Goal: Navigation & Orientation: Find specific page/section

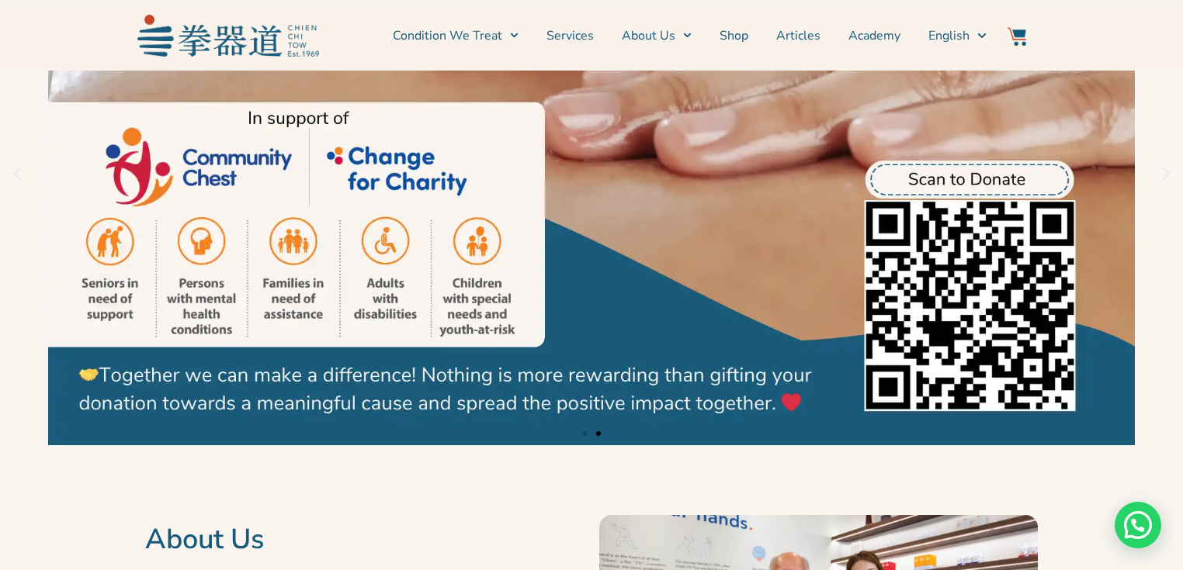
scroll to position [62, 0]
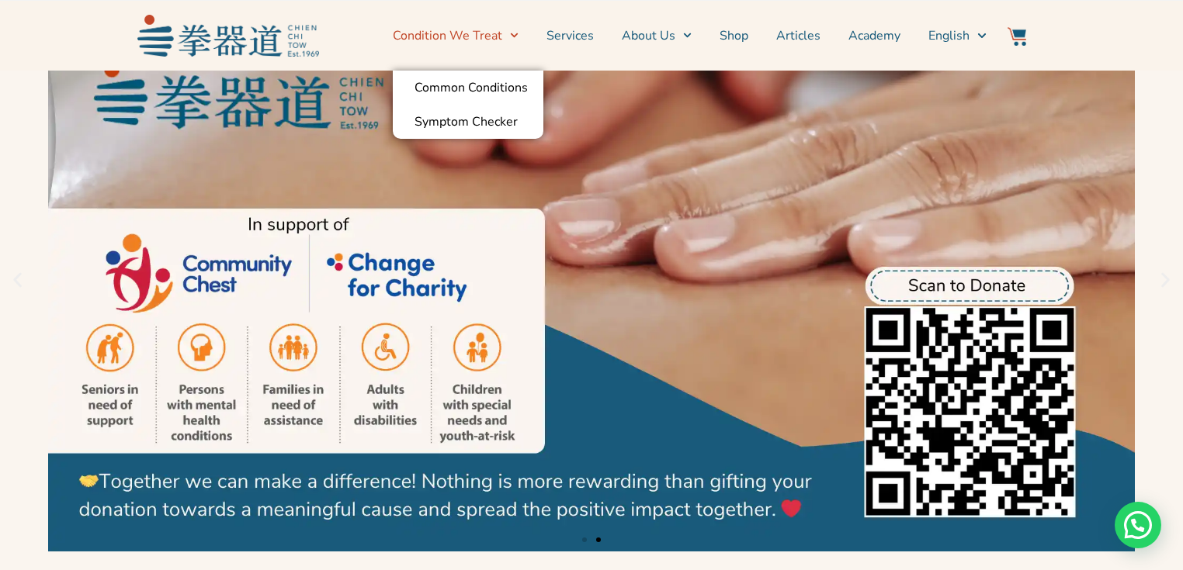
click at [518, 33] on icon "Menu" at bounding box center [514, 35] width 9 height 9
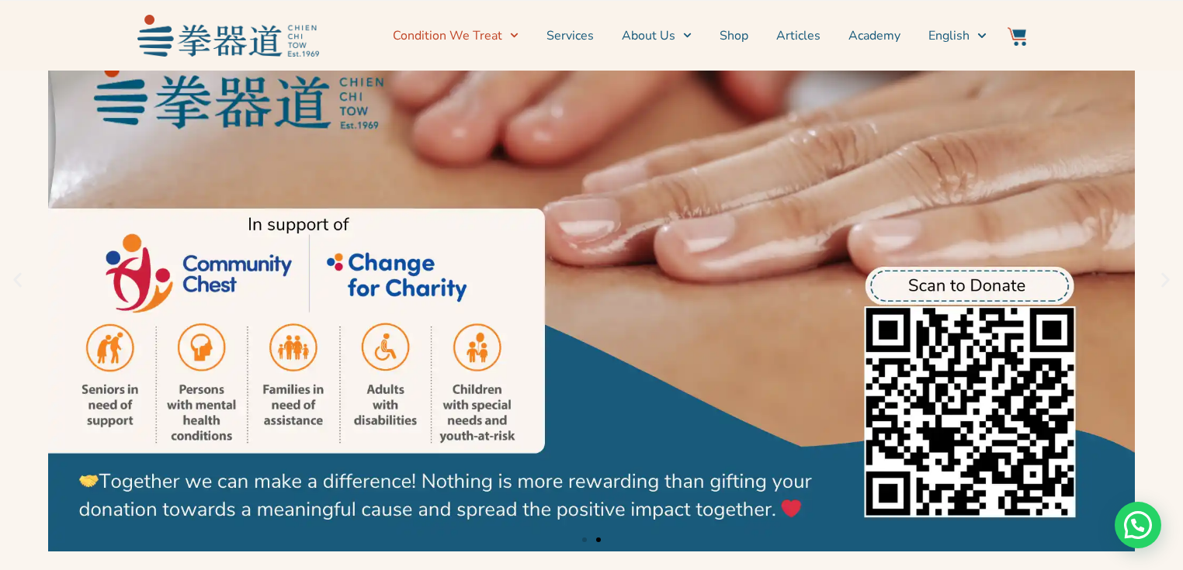
click at [518, 33] on icon "Menu" at bounding box center [514, 35] width 9 height 9
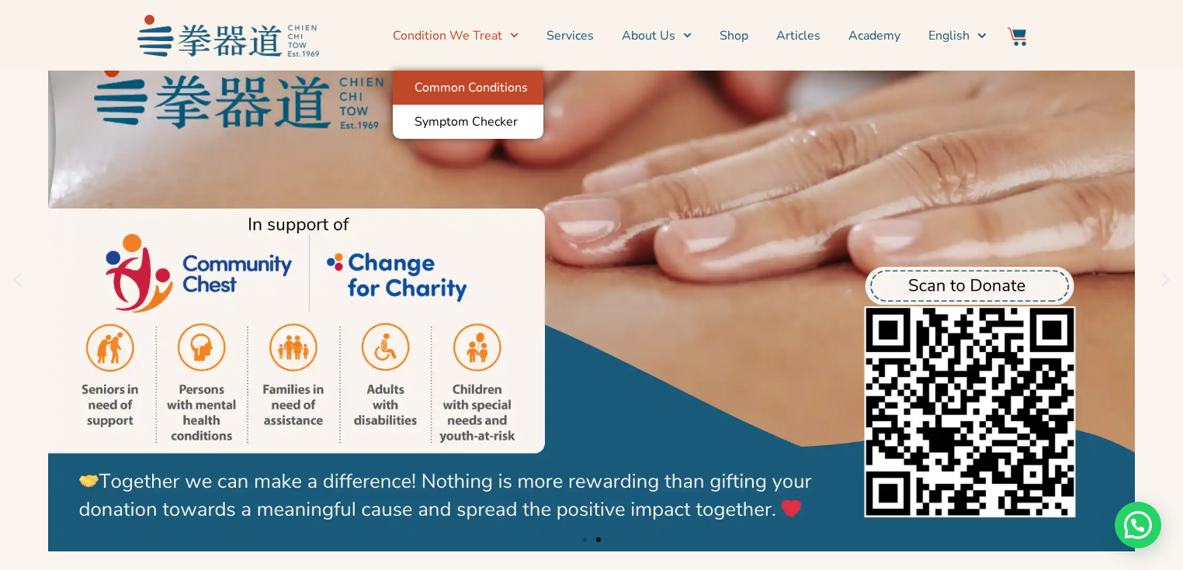
click at [501, 89] on link "Common Conditions" at bounding box center [468, 88] width 151 height 34
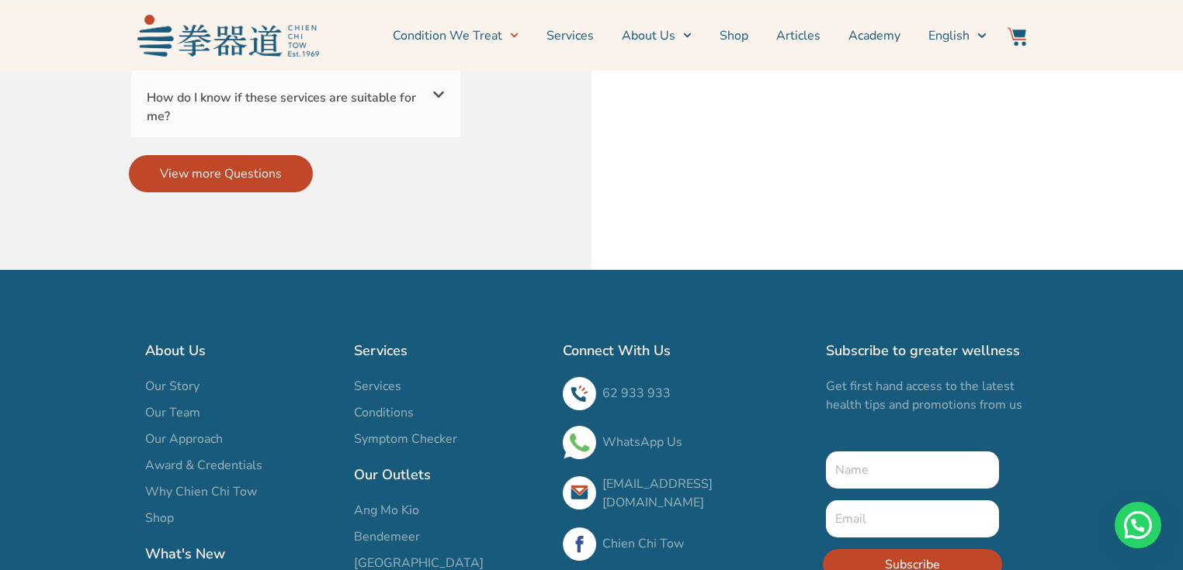
scroll to position [5649, 0]
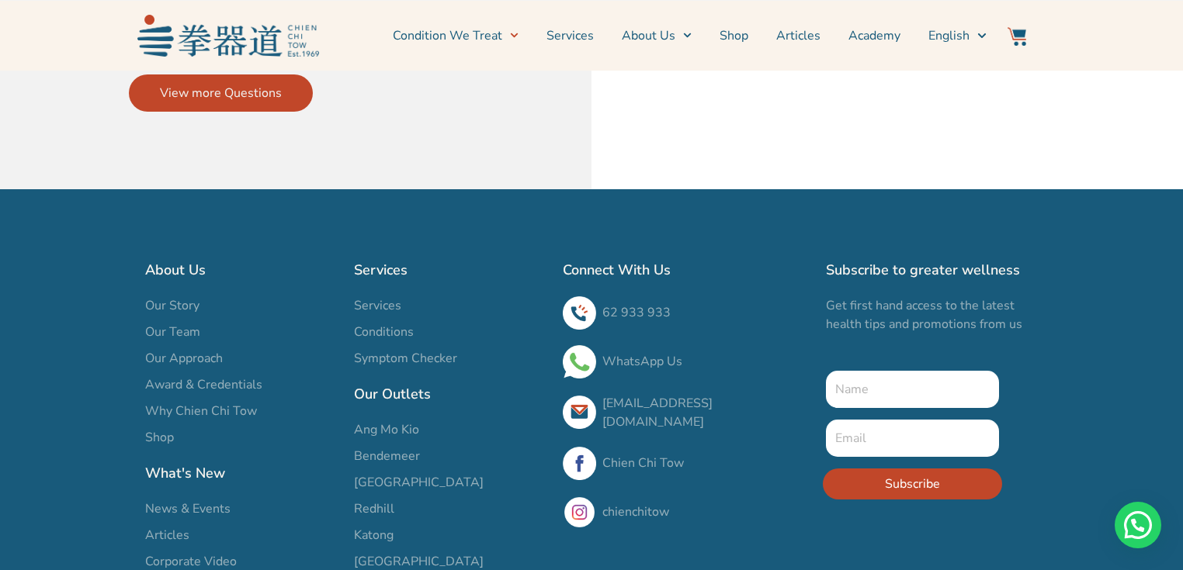
click at [168, 323] on span "Our Team" at bounding box center [172, 332] width 55 height 19
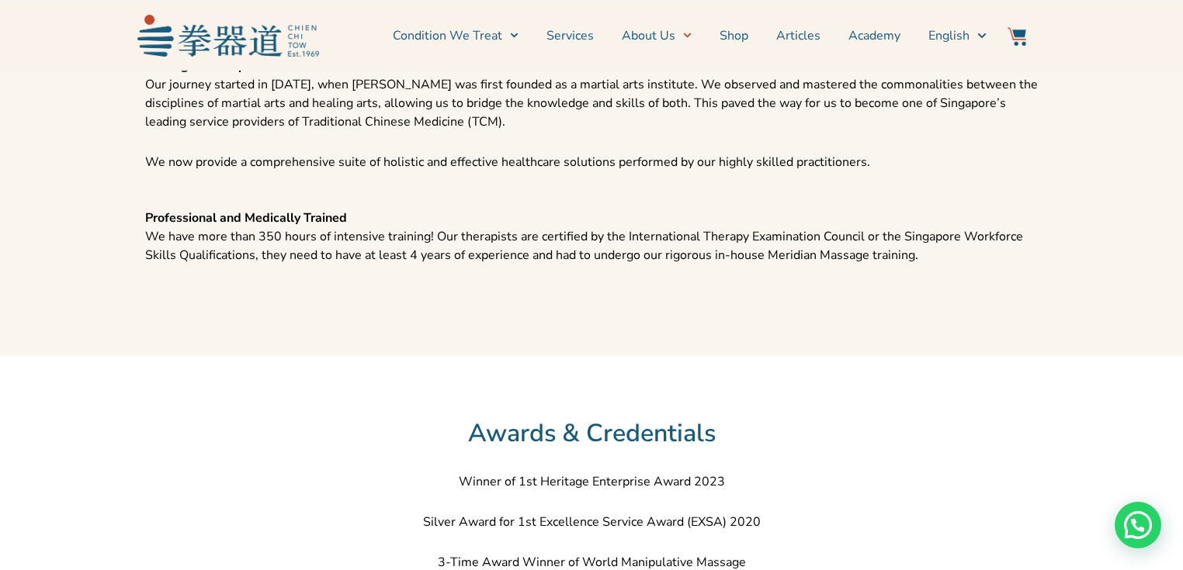
scroll to position [1859, 0]
